Goal: Share content: Share content

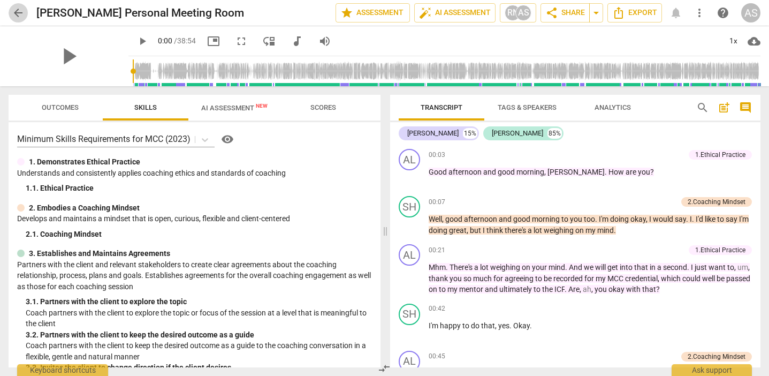
click at [18, 11] on span "arrow_back" at bounding box center [18, 12] width 13 height 13
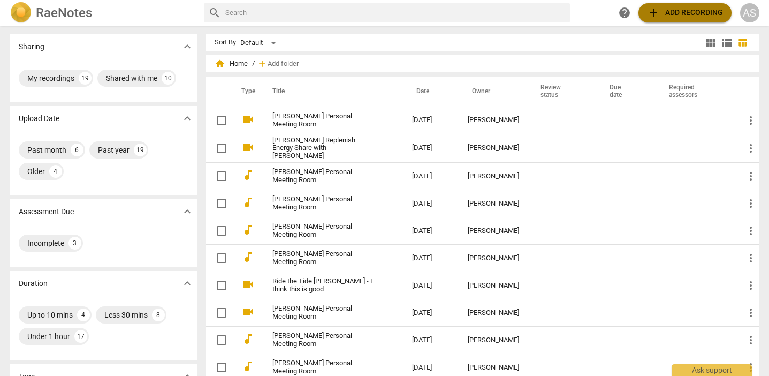
click at [692, 9] on span "add Add recording" at bounding box center [685, 12] width 76 height 13
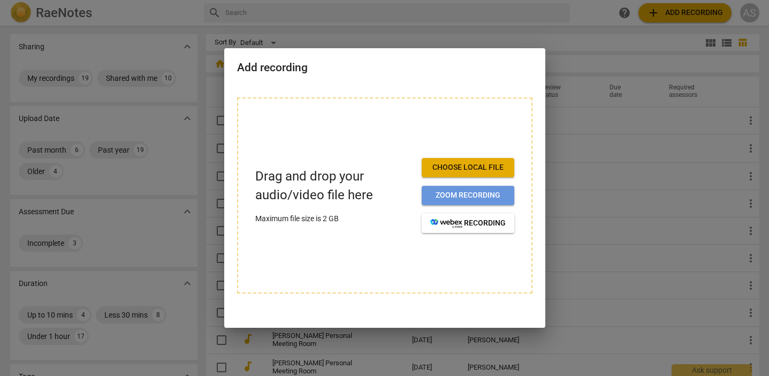
click at [473, 195] on span "Zoom recording" at bounding box center [467, 195] width 75 height 11
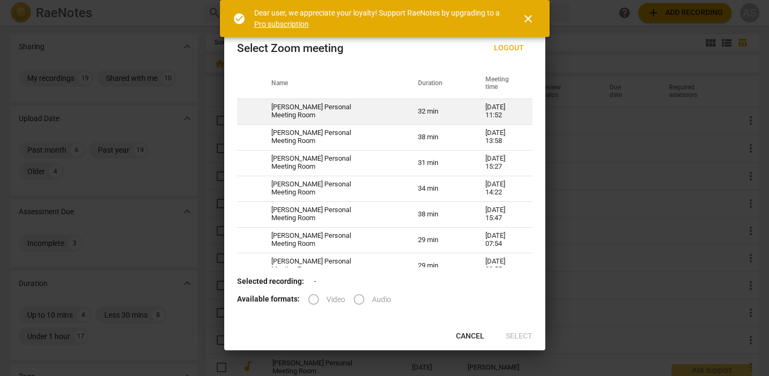
click at [492, 111] on td "[DATE] 11:52" at bounding box center [502, 112] width 59 height 26
radio input "true"
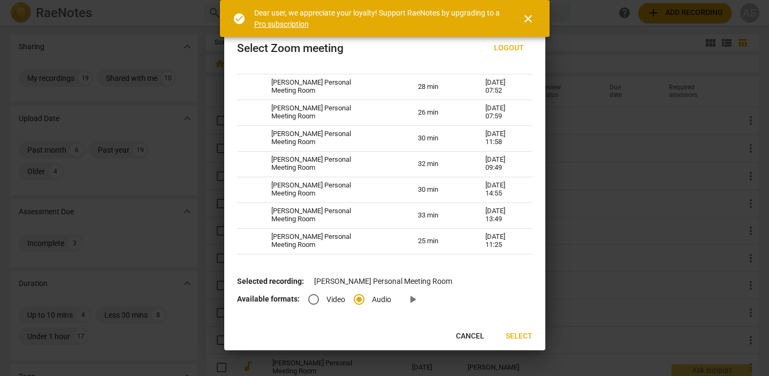
scroll to position [473, 0]
click at [530, 19] on span "close" at bounding box center [528, 18] width 13 height 13
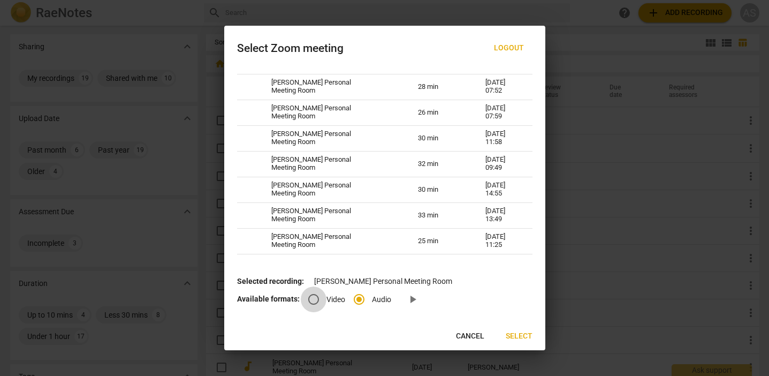
click at [315, 296] on input "Video" at bounding box center [314, 299] width 26 height 26
radio input "true"
click at [522, 335] on span "Select" at bounding box center [519, 336] width 27 height 11
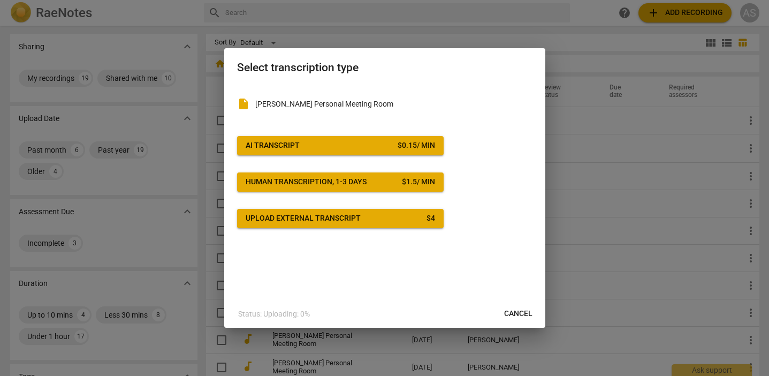
click at [351, 141] on span "AI Transcript $ 0.15 / min" at bounding box center [341, 145] width 190 height 11
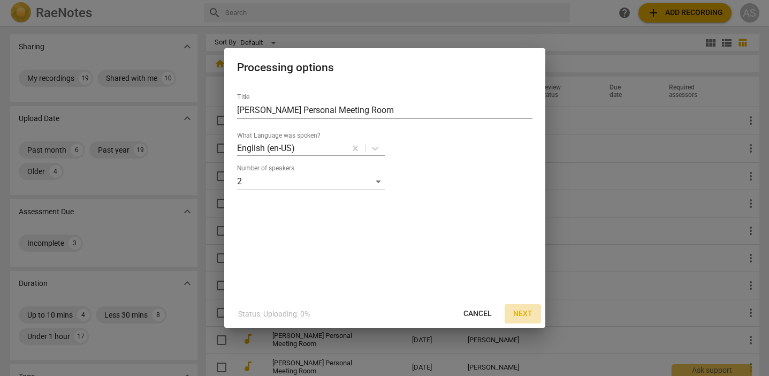
click at [522, 311] on span "Next" at bounding box center [522, 313] width 19 height 11
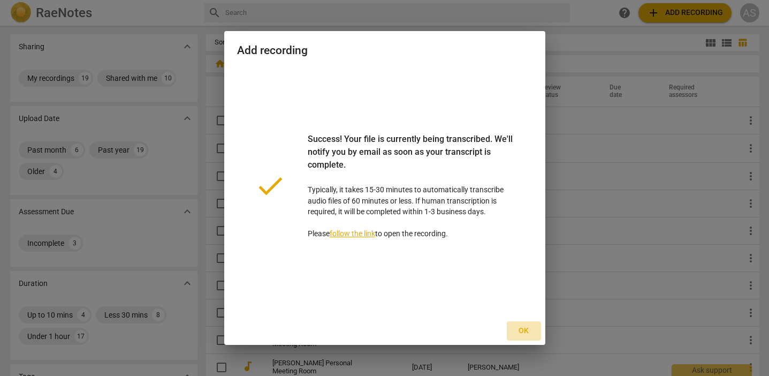
click at [526, 333] on span "Ok" at bounding box center [524, 331] width 17 height 11
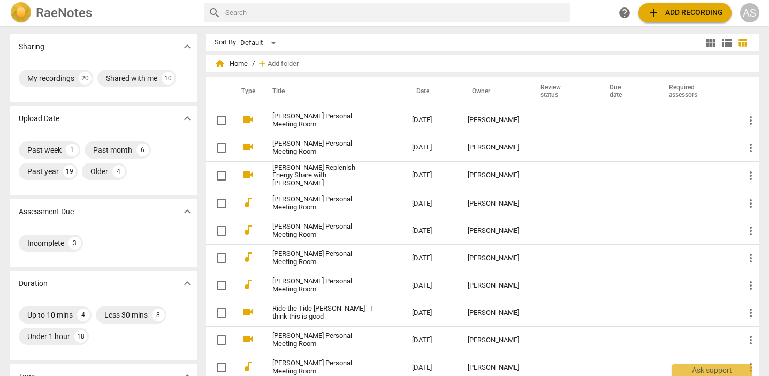
scroll to position [0, 0]
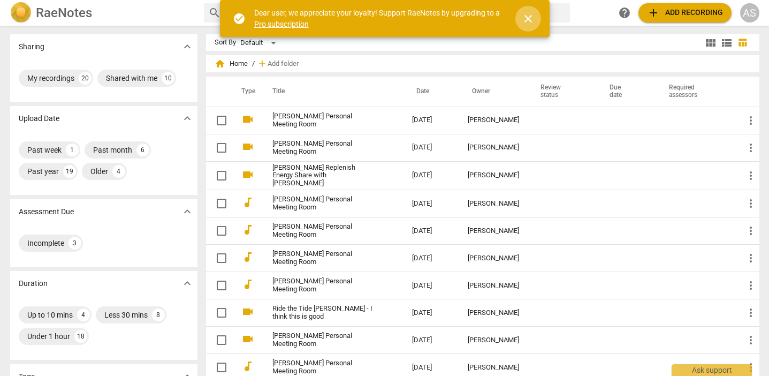
click at [531, 17] on span "close" at bounding box center [528, 18] width 13 height 13
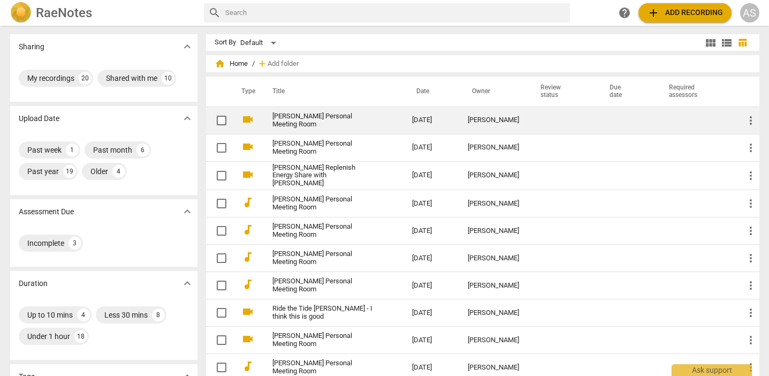
click at [401, 118] on td "[PERSON_NAME] Personal Meeting Room" at bounding box center [332, 120] width 144 height 27
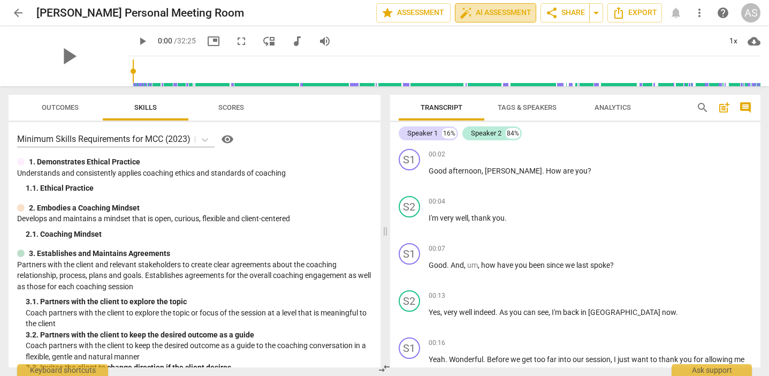
click at [494, 16] on span "auto_fix_high AI Assessment" at bounding box center [496, 12] width 72 height 13
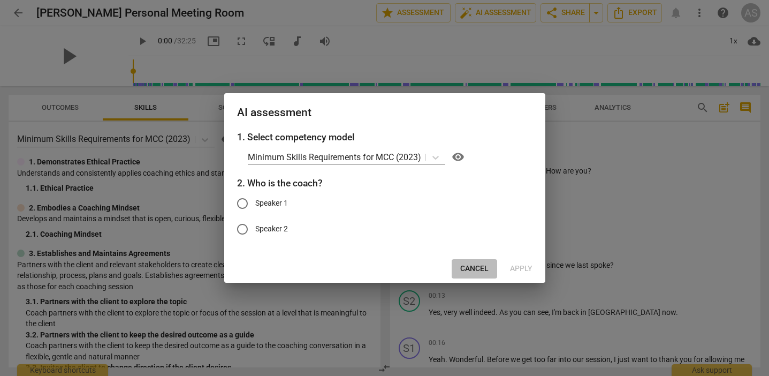
click at [479, 267] on span "Cancel" at bounding box center [474, 268] width 28 height 11
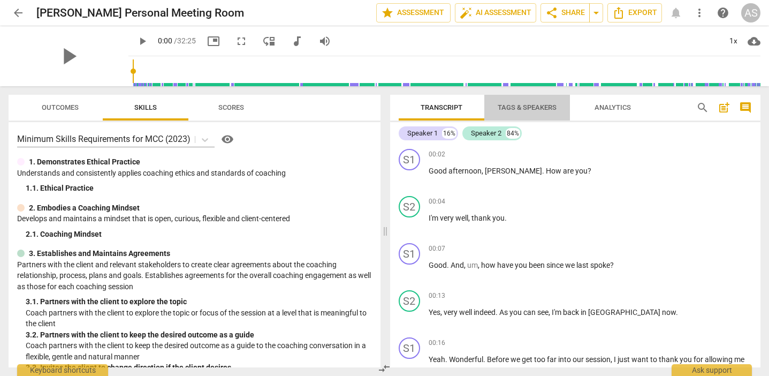
click at [525, 107] on span "Tags & Speakers" at bounding box center [527, 107] width 59 height 8
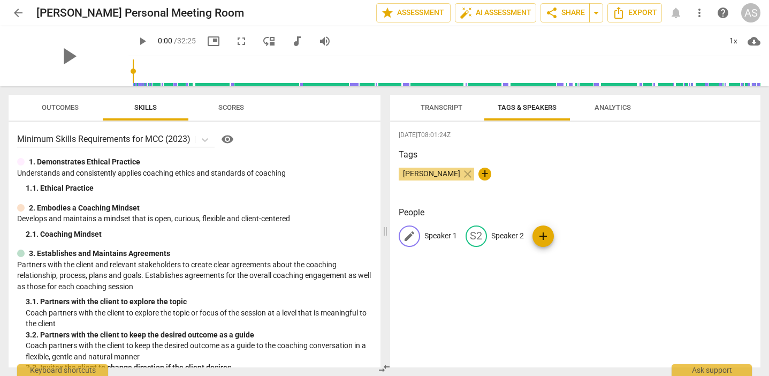
click at [438, 236] on p "Speaker 1" at bounding box center [441, 235] width 33 height 11
type input "Alisa"
click at [583, 239] on p "Speaker 2" at bounding box center [577, 235] width 33 height 11
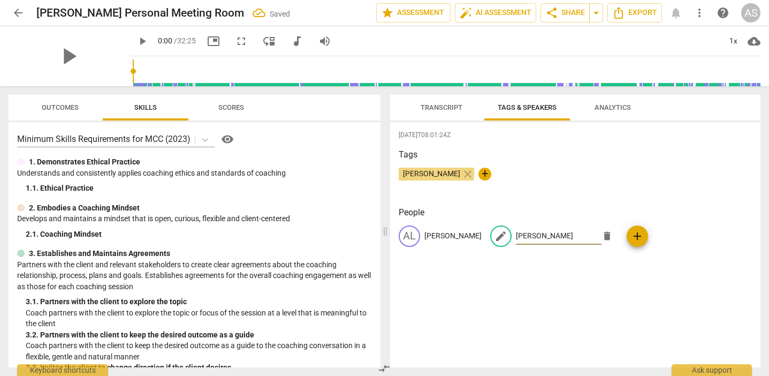
type input "Lesley"
click at [442, 108] on span "Transcript" at bounding box center [442, 107] width 42 height 8
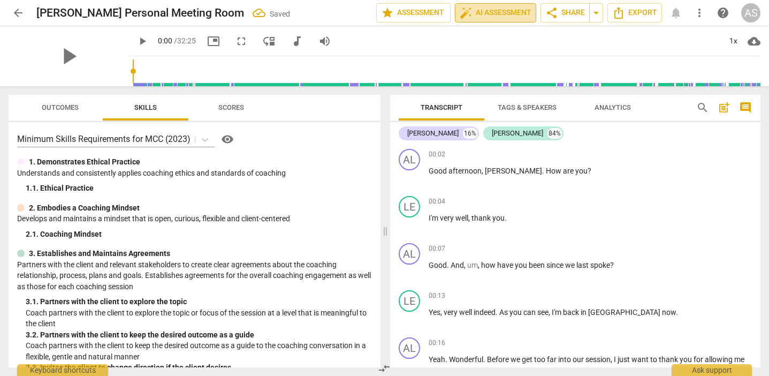
click at [512, 13] on span "auto_fix_high AI Assessment" at bounding box center [496, 12] width 72 height 13
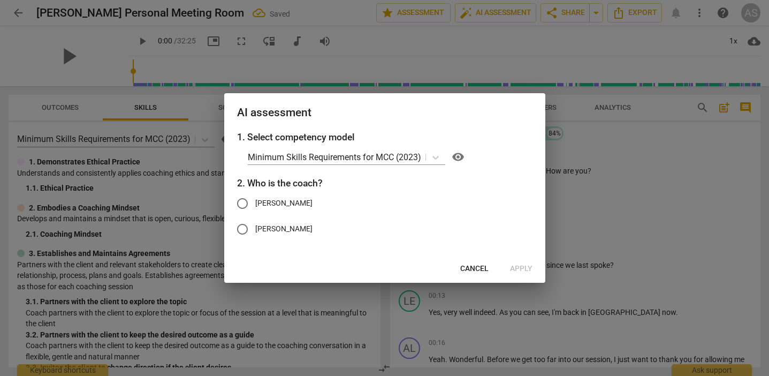
click at [258, 202] on span "Alisa" at bounding box center [283, 203] width 57 height 11
click at [255, 202] on input "Alisa" at bounding box center [243, 204] width 26 height 26
radio input "true"
click at [519, 267] on span "Apply" at bounding box center [521, 268] width 22 height 11
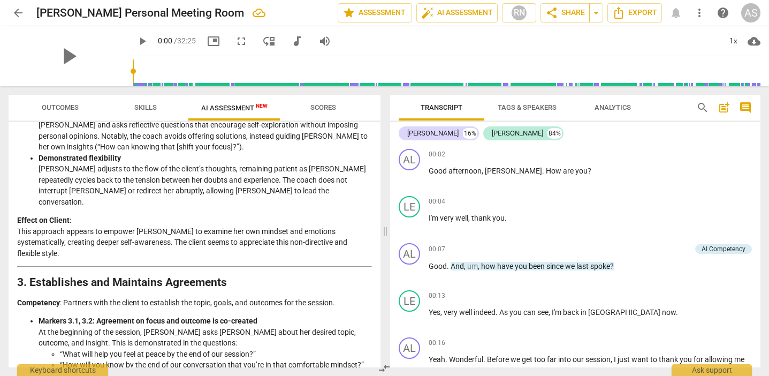
scroll to position [107, 0]
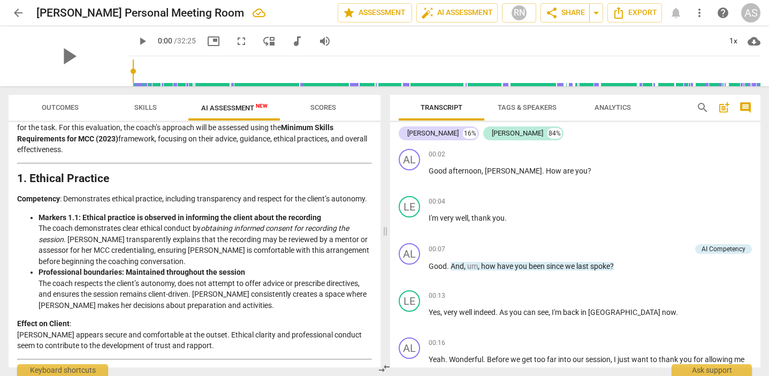
click at [14, 13] on span "arrow_back" at bounding box center [18, 12] width 13 height 13
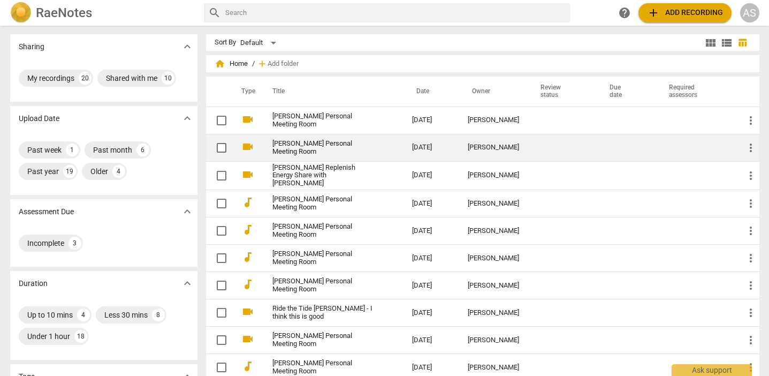
click at [344, 146] on link "[PERSON_NAME] Personal Meeting Room" at bounding box center [323, 148] width 101 height 16
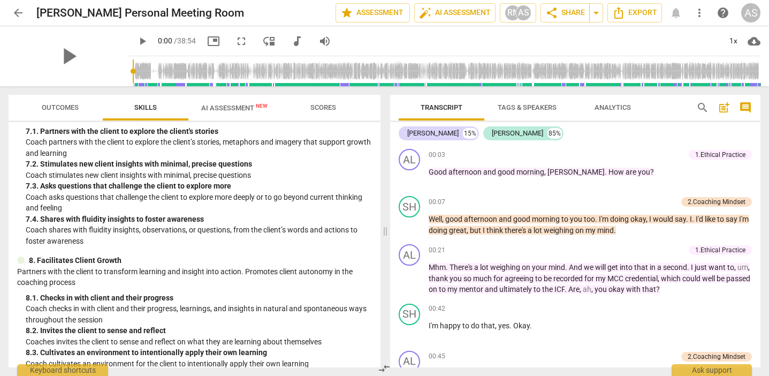
click at [240, 108] on span "AI Assessment New" at bounding box center [234, 108] width 66 height 8
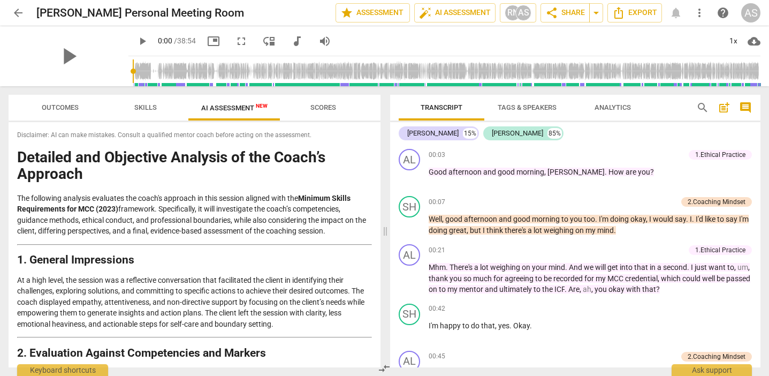
click at [142, 107] on span "Skills" at bounding box center [145, 107] width 22 height 8
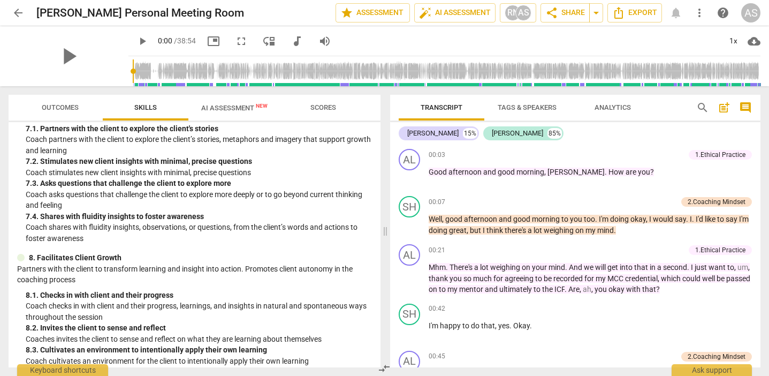
scroll to position [738, 0]
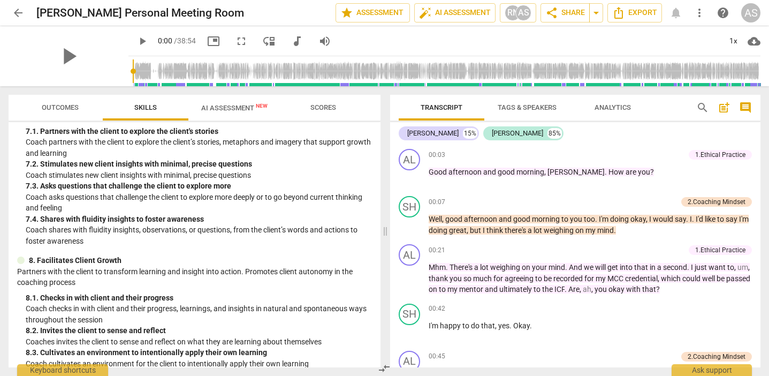
click at [237, 108] on span "AI Assessment New" at bounding box center [234, 108] width 66 height 8
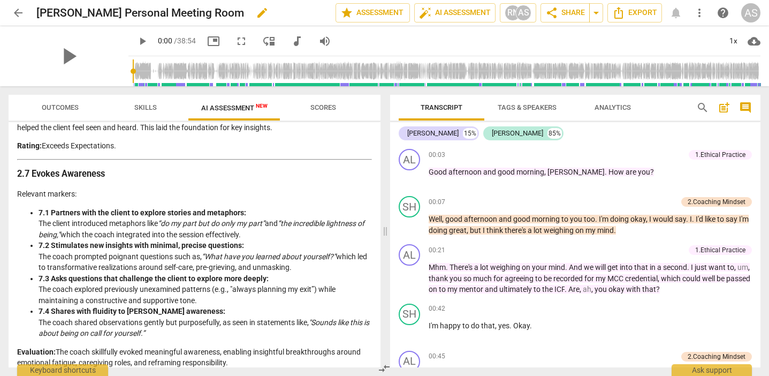
scroll to position [1316, 0]
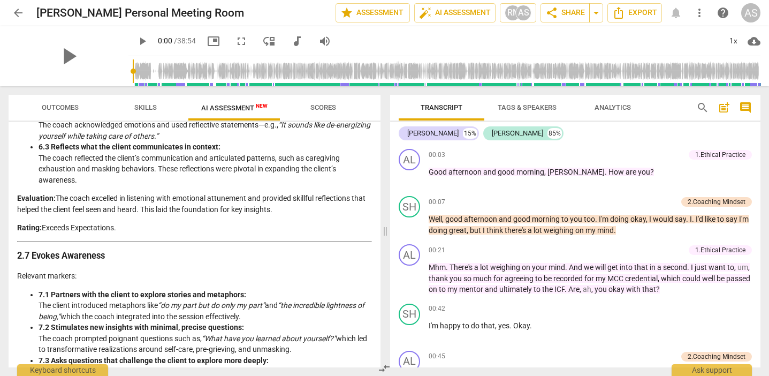
click at [20, 11] on span "arrow_back" at bounding box center [18, 12] width 13 height 13
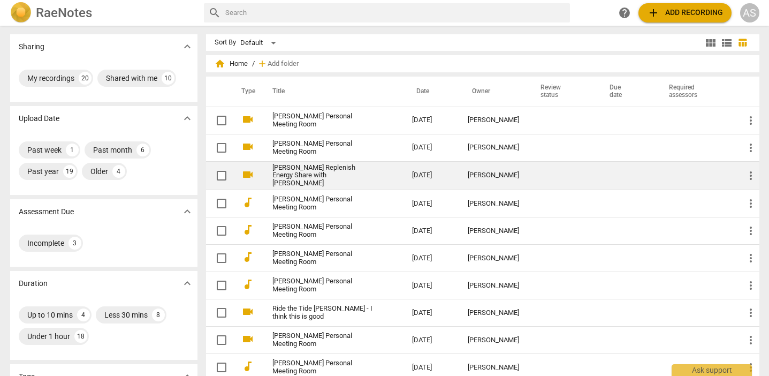
scroll to position [3, 0]
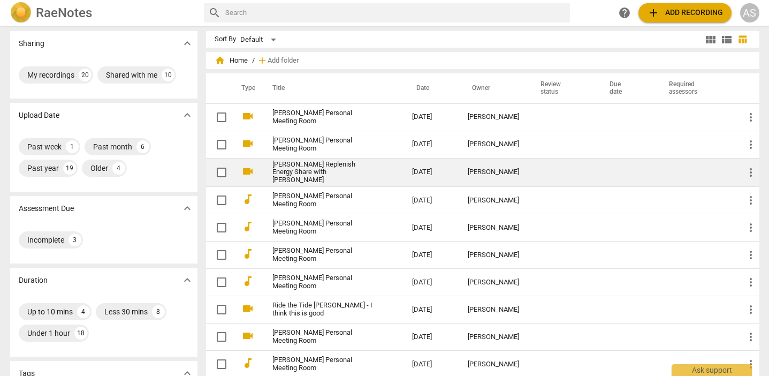
click at [442, 178] on td "[DATE]" at bounding box center [432, 172] width 56 height 29
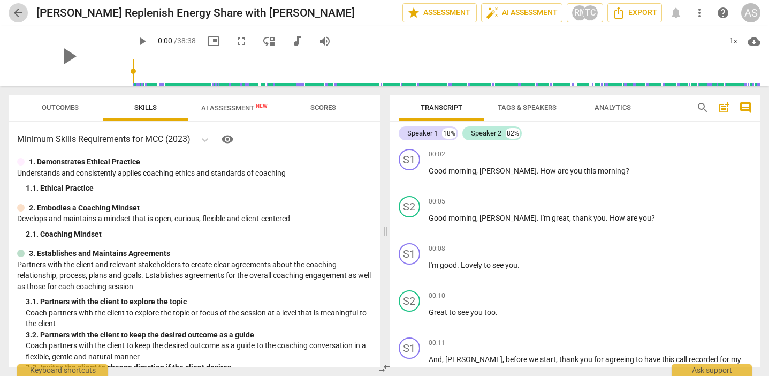
click at [15, 11] on span "arrow_back" at bounding box center [18, 12] width 13 height 13
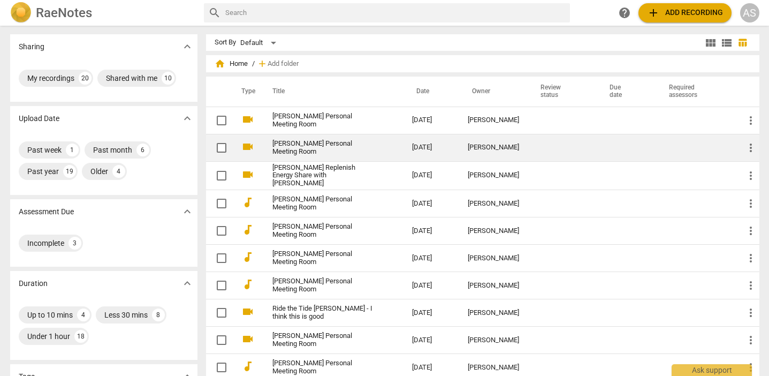
click at [371, 149] on link "[PERSON_NAME] Personal Meeting Room" at bounding box center [323, 148] width 101 height 16
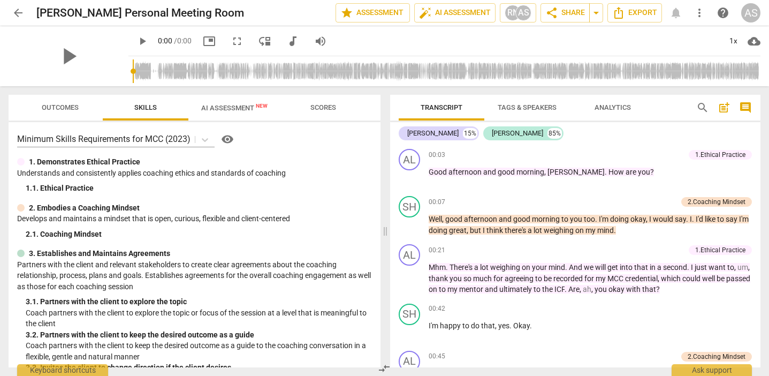
click at [18, 12] on span "arrow_back" at bounding box center [18, 12] width 13 height 13
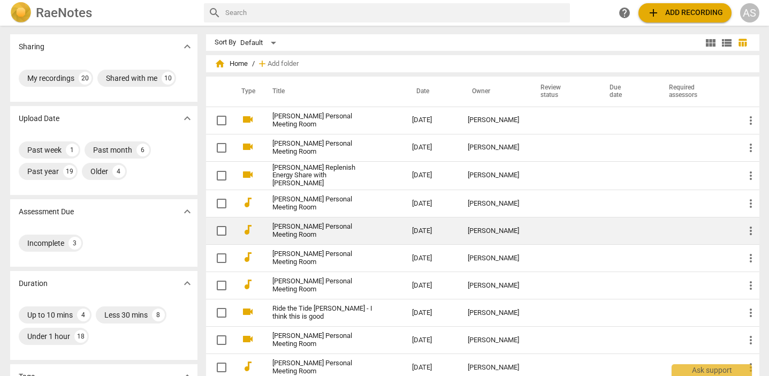
click at [316, 228] on link "[PERSON_NAME] Personal Meeting Room" at bounding box center [323, 231] width 101 height 16
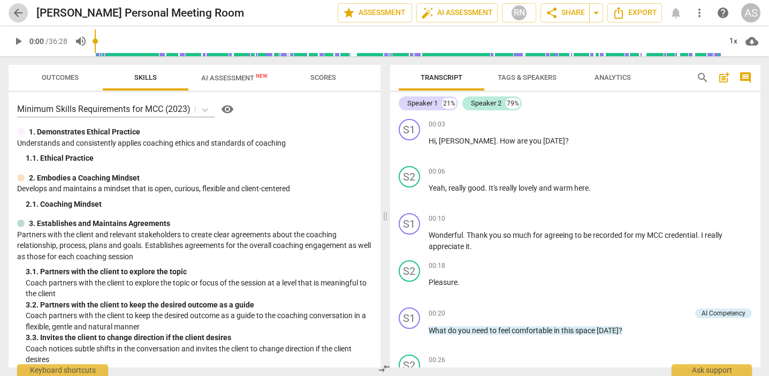
click at [15, 13] on span "arrow_back" at bounding box center [18, 12] width 13 height 13
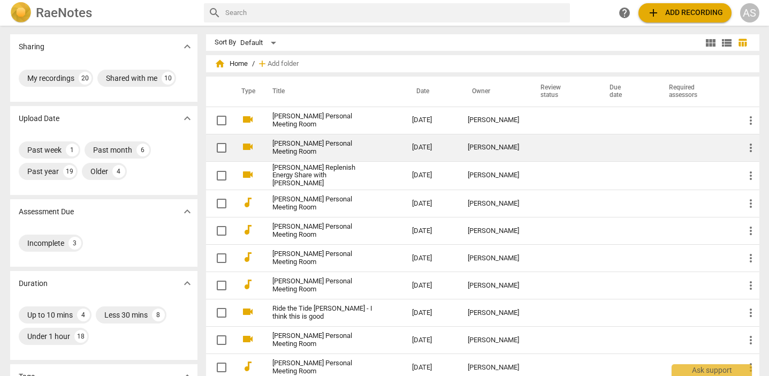
click at [315, 148] on link "[PERSON_NAME] Personal Meeting Room" at bounding box center [323, 148] width 101 height 16
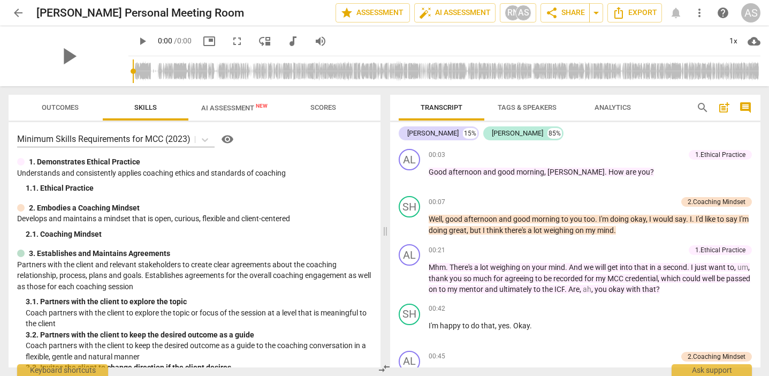
scroll to position [0, 1]
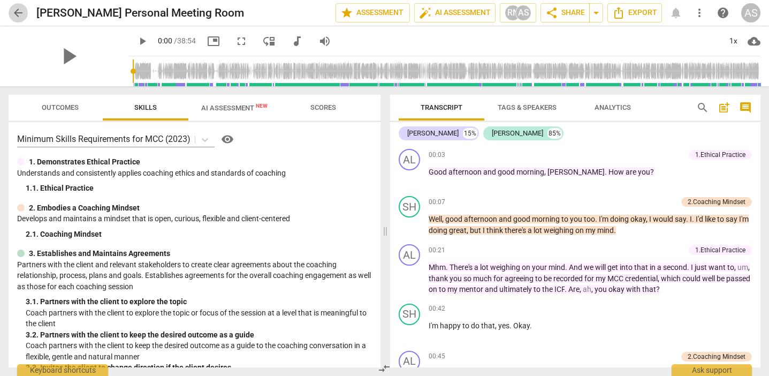
click at [16, 10] on span "arrow_back" at bounding box center [18, 12] width 13 height 13
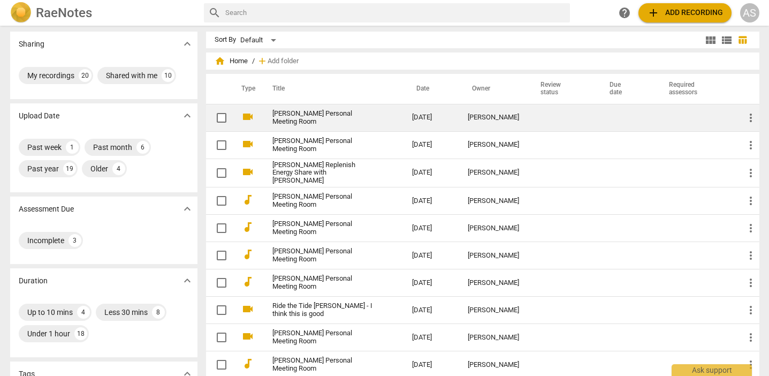
scroll to position [4, 0]
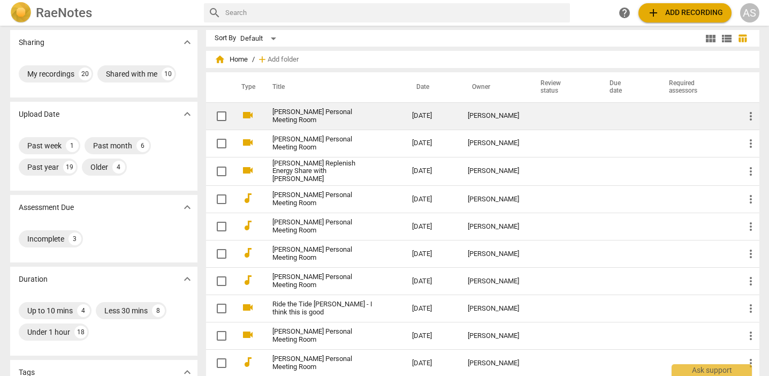
click at [374, 120] on link "[PERSON_NAME] Personal Meeting Room" at bounding box center [323, 116] width 101 height 16
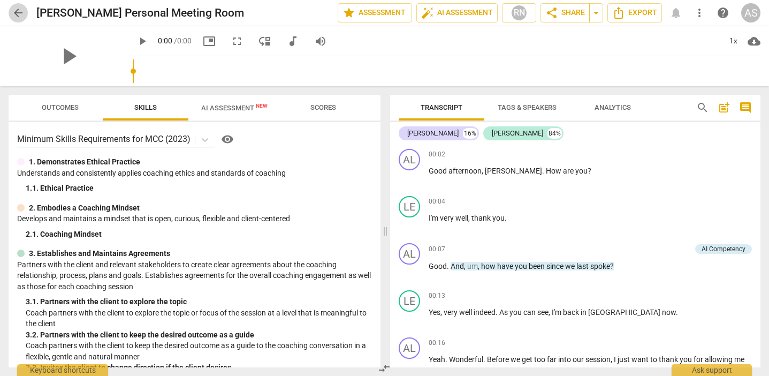
click at [14, 13] on span "arrow_back" at bounding box center [18, 12] width 13 height 13
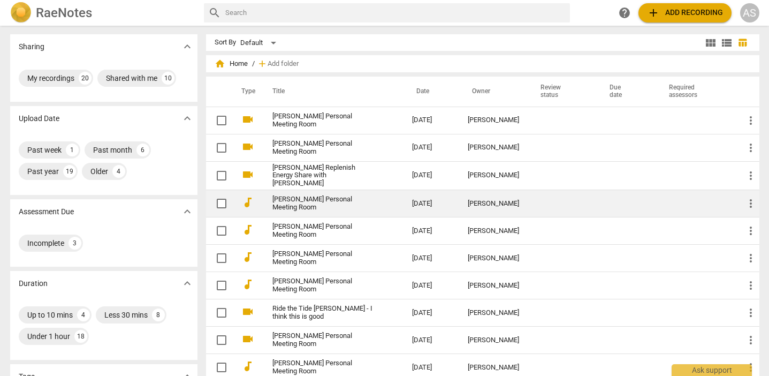
click at [401, 199] on td "[PERSON_NAME] Personal Meeting Room" at bounding box center [332, 203] width 144 height 27
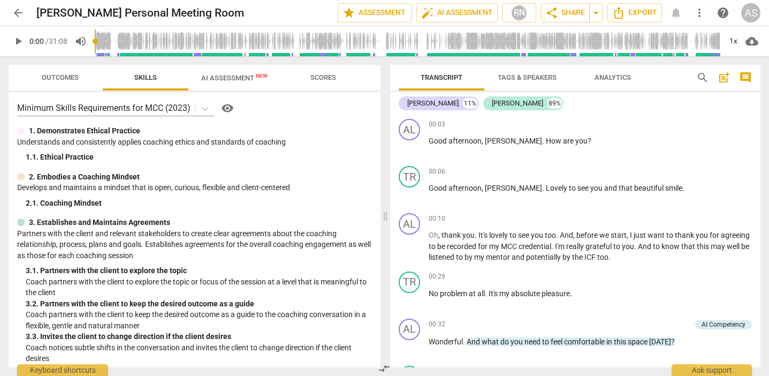
scroll to position [2, 0]
click at [57, 80] on span "Outcomes" at bounding box center [60, 77] width 37 height 8
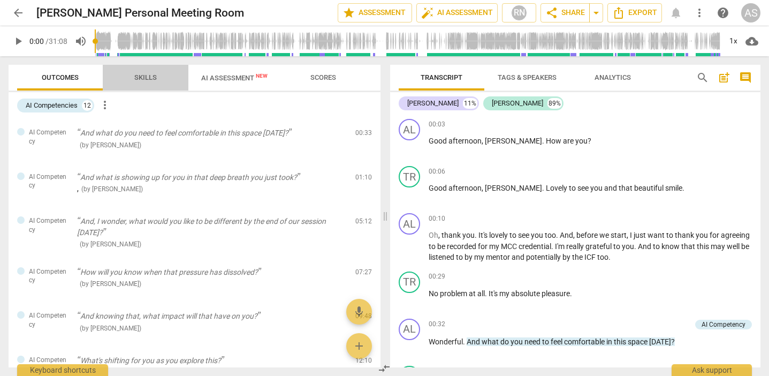
click at [133, 77] on span "Skills" at bounding box center [146, 78] width 48 height 14
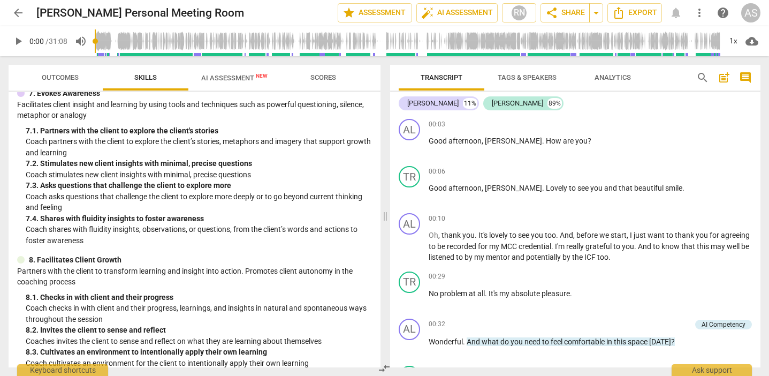
scroll to position [708, 0]
click at [212, 76] on span "AI Assessment New" at bounding box center [234, 78] width 66 height 8
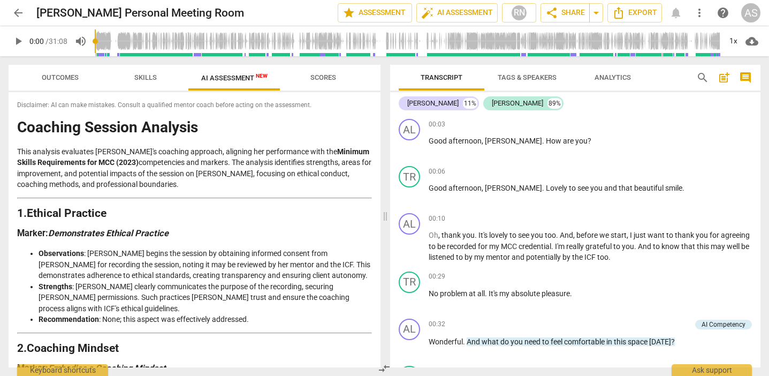
scroll to position [0, 0]
click at [142, 81] on span "Skills" at bounding box center [146, 78] width 48 height 14
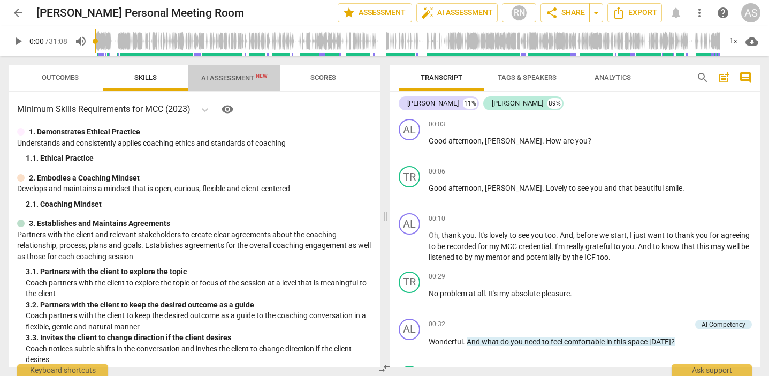
click at [237, 79] on span "AI Assessment New" at bounding box center [234, 78] width 66 height 8
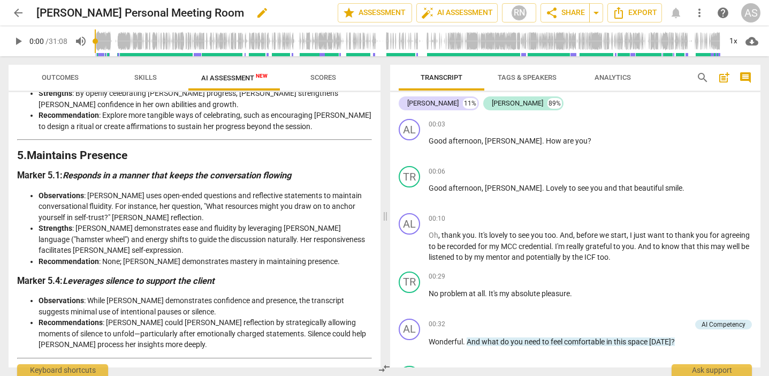
scroll to position [723, 0]
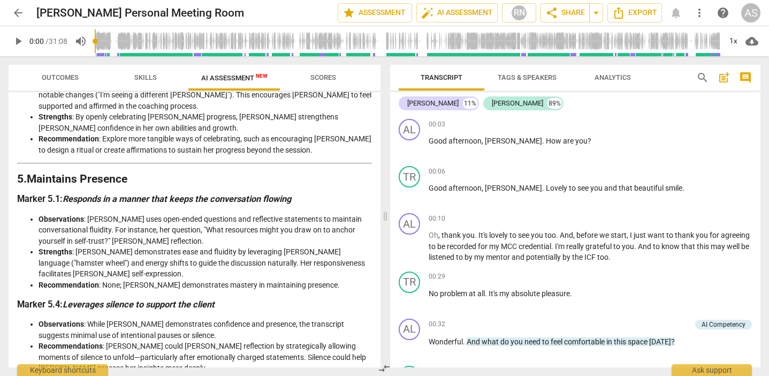
click at [16, 11] on span "arrow_back" at bounding box center [18, 12] width 13 height 13
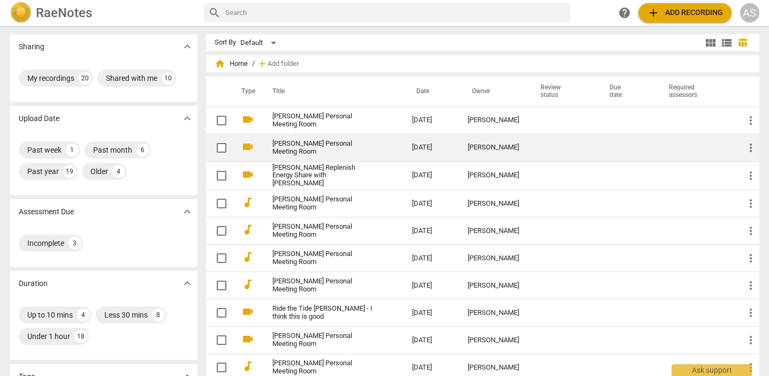
click at [428, 152] on td "[DATE]" at bounding box center [432, 147] width 56 height 27
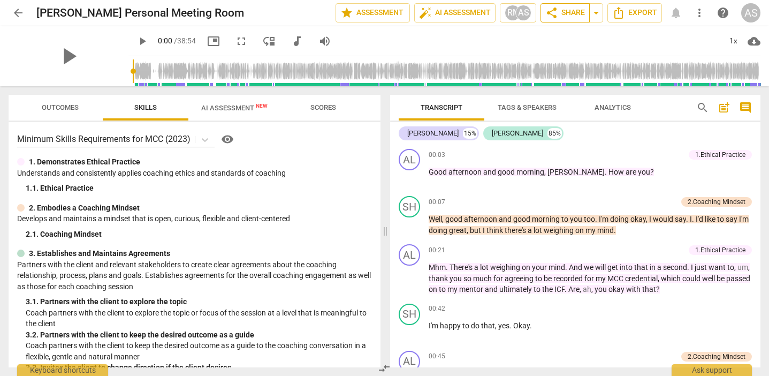
click at [561, 11] on span "share Share" at bounding box center [566, 12] width 40 height 13
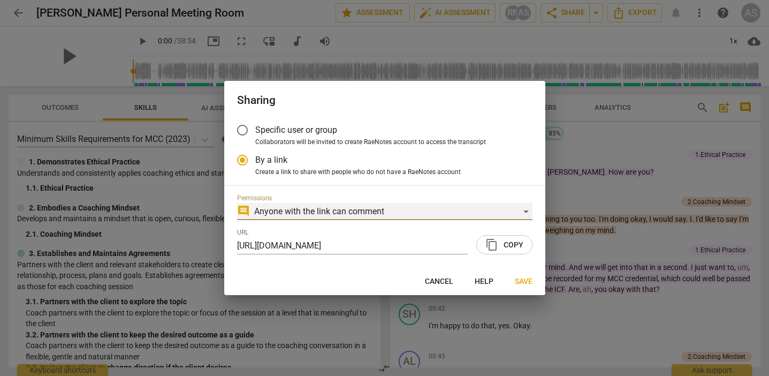
click at [523, 211] on div "comment Anyone with the link can comment" at bounding box center [385, 211] width 296 height 17
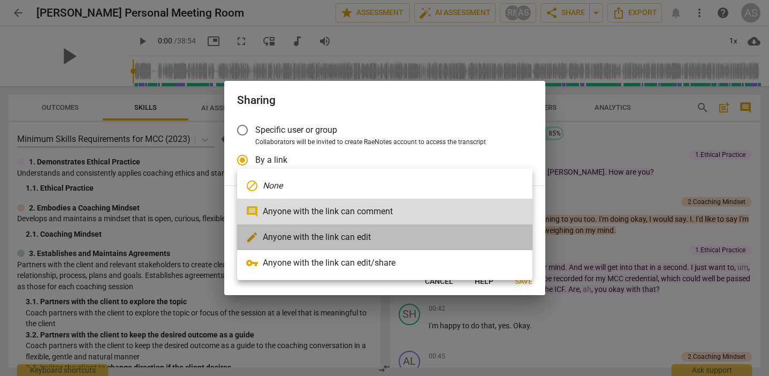
click at [354, 238] on li "edit Anyone with the link can edit" at bounding box center [385, 237] width 296 height 26
radio input "false"
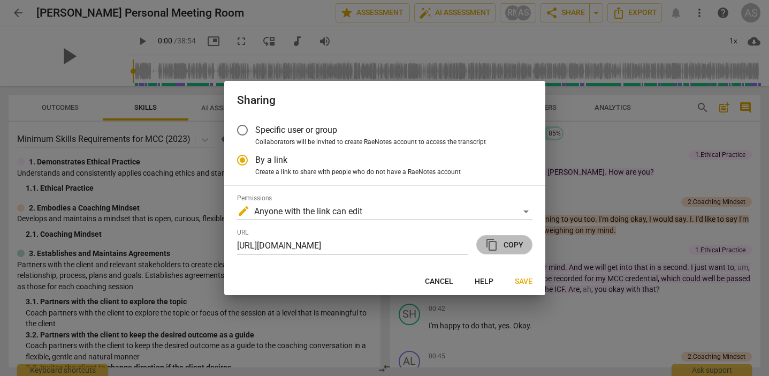
click at [510, 243] on span "content_copy Copy" at bounding box center [505, 244] width 38 height 13
click at [521, 279] on span "Save" at bounding box center [524, 281] width 18 height 11
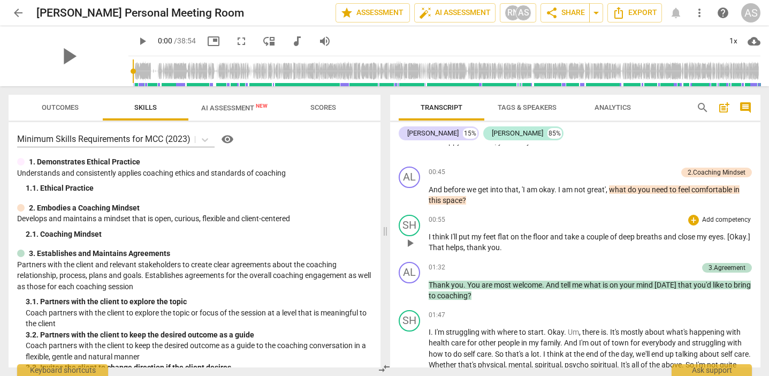
scroll to position [181, 0]
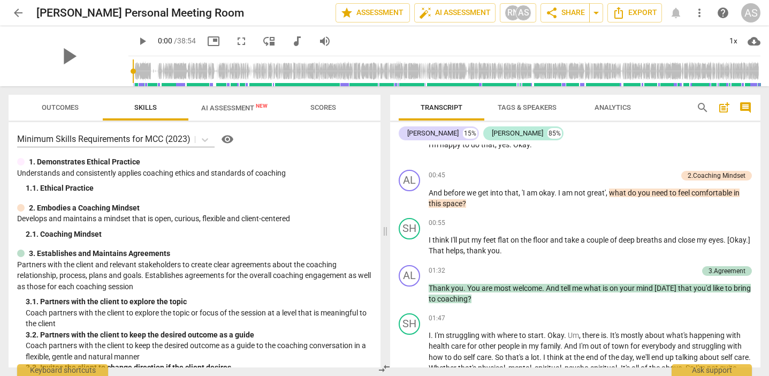
click at [219, 108] on span "AI Assessment New" at bounding box center [234, 108] width 66 height 8
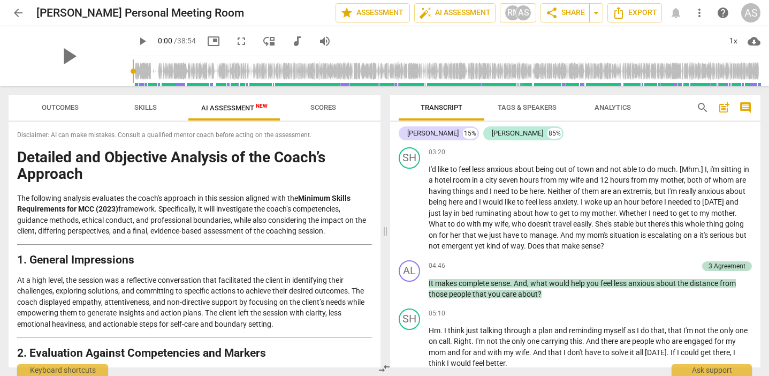
scroll to position [507, 0]
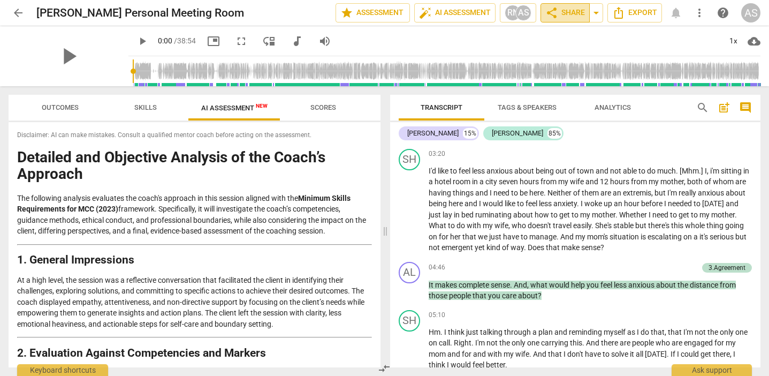
click at [577, 11] on span "share Share" at bounding box center [566, 12] width 40 height 13
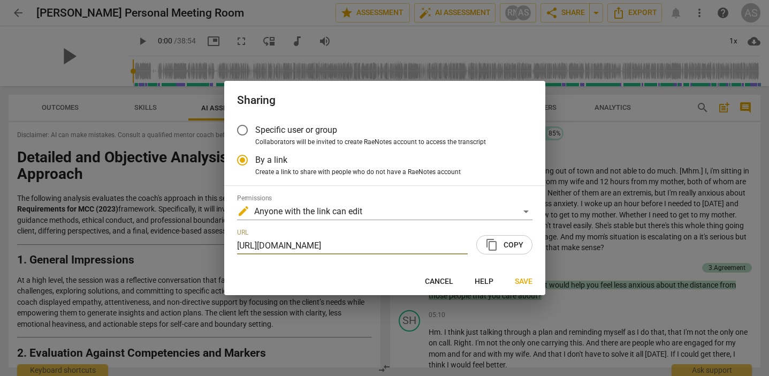
click at [511, 244] on span "content_copy Copy" at bounding box center [505, 244] width 38 height 13
click at [521, 278] on span "Save" at bounding box center [524, 281] width 18 height 11
radio input "false"
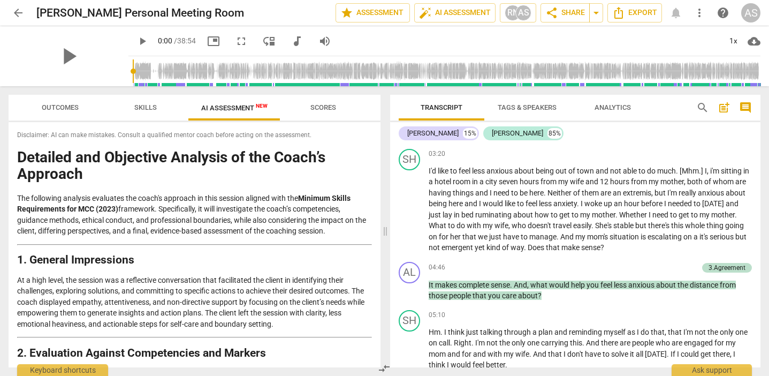
scroll to position [1, 0]
